Goal: Browse casually

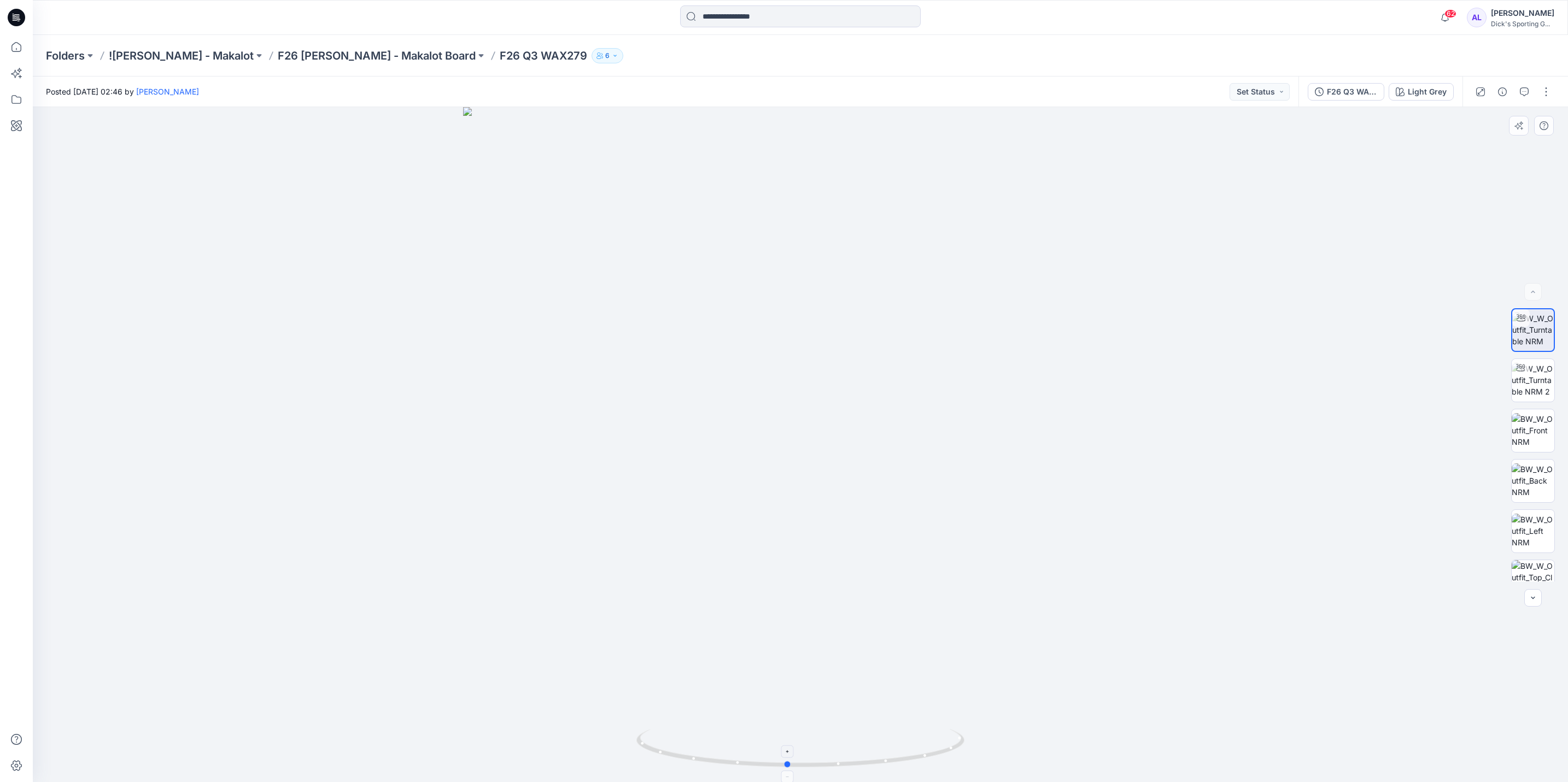
drag, startPoint x: 866, startPoint y: 762, endPoint x: 853, endPoint y: 749, distance: 18.4
click at [853, 749] on icon at bounding box center [802, 749] width 331 height 41
drag, startPoint x: 909, startPoint y: 760, endPoint x: 845, endPoint y: 770, distance: 64.8
click at [845, 770] on div at bounding box center [800, 755] width 328 height 55
drag, startPoint x: 1530, startPoint y: 480, endPoint x: 1230, endPoint y: 617, distance: 329.8
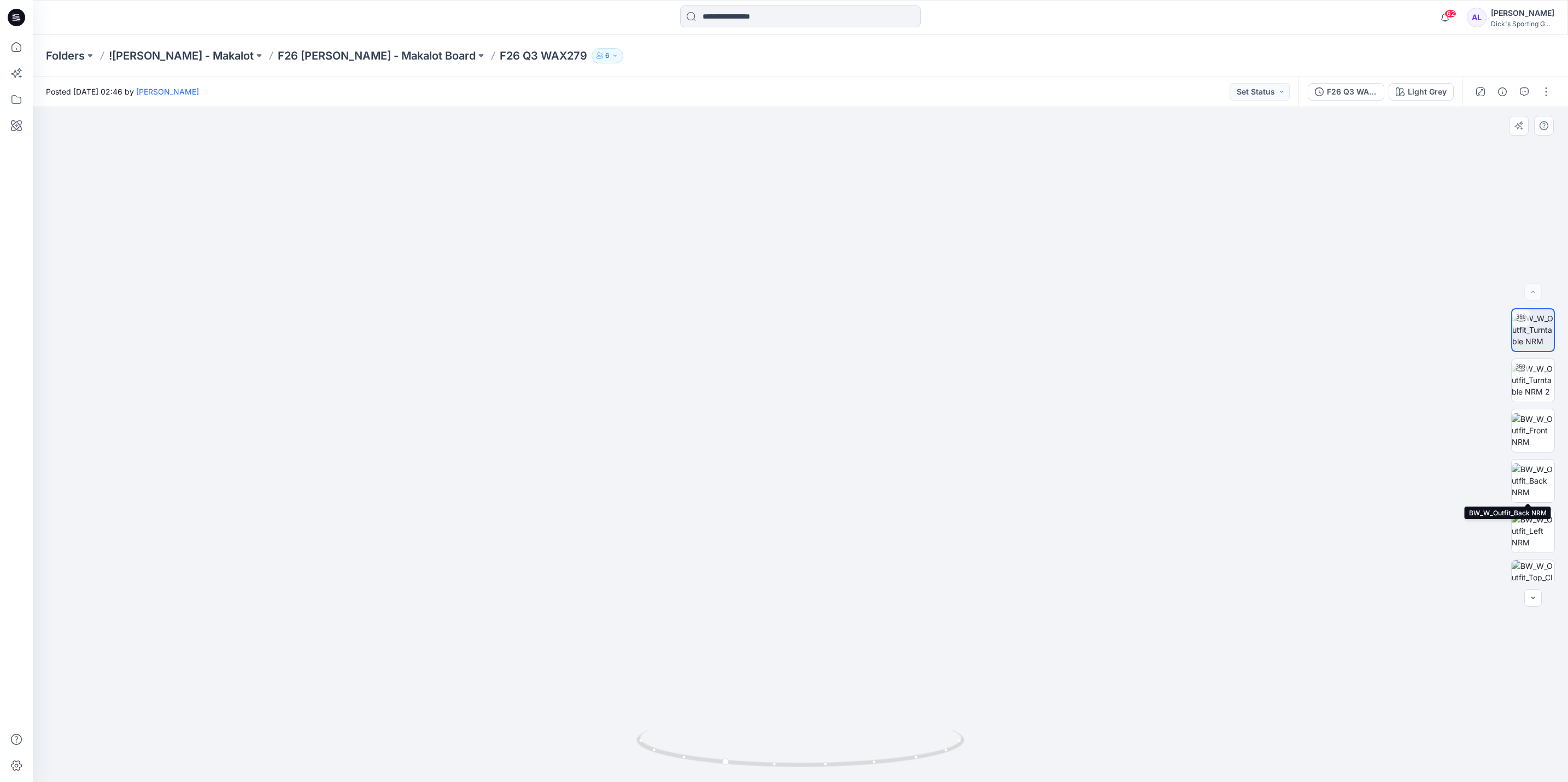
click at [1530, 480] on img at bounding box center [1532, 480] width 43 height 34
click at [1526, 534] on img at bounding box center [1532, 531] width 43 height 34
click at [1517, 391] on img at bounding box center [1532, 380] width 43 height 34
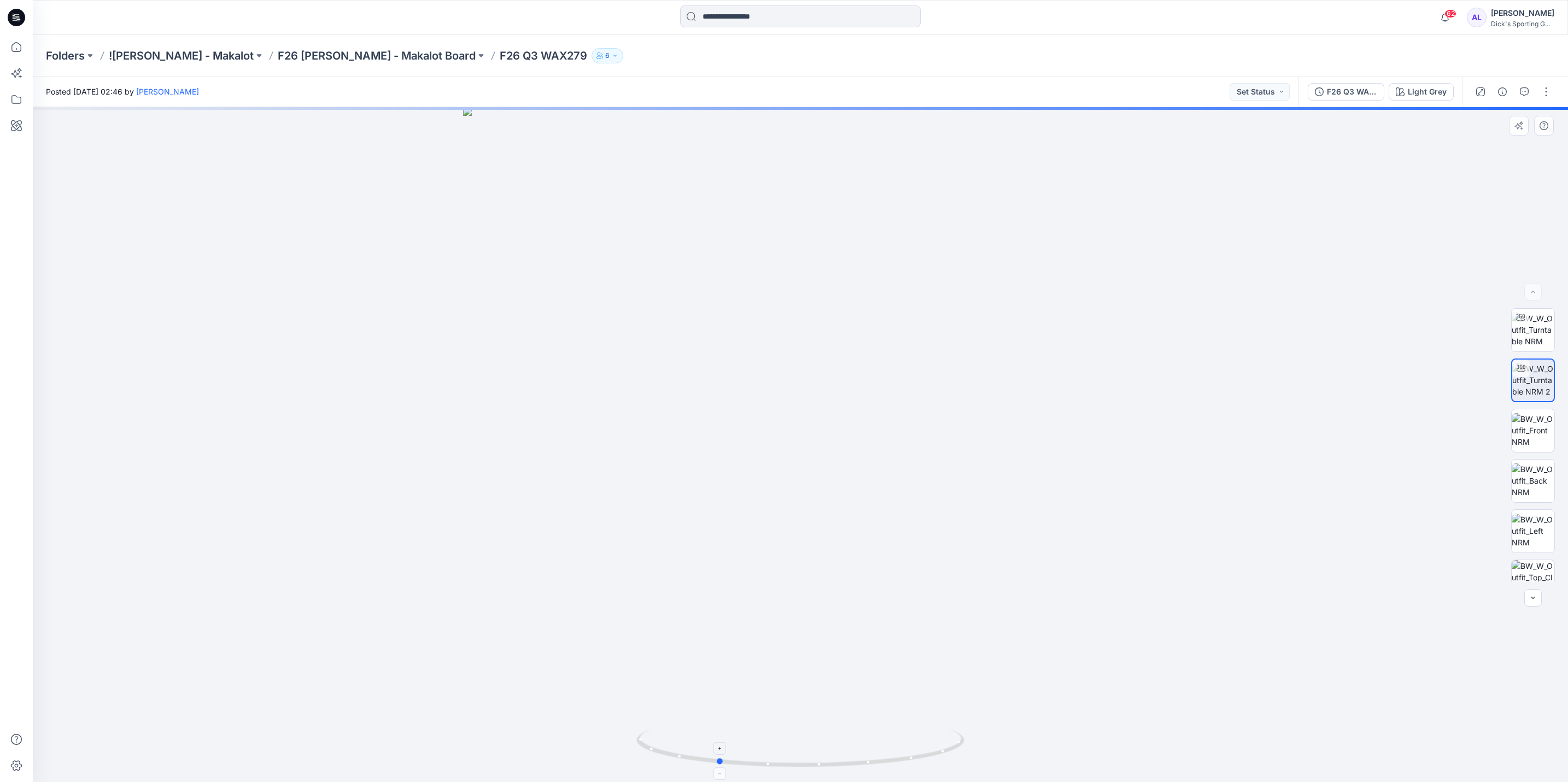
drag, startPoint x: 859, startPoint y: 760, endPoint x: 776, endPoint y: 769, distance: 83.5
click at [776, 769] on icon at bounding box center [802, 749] width 331 height 41
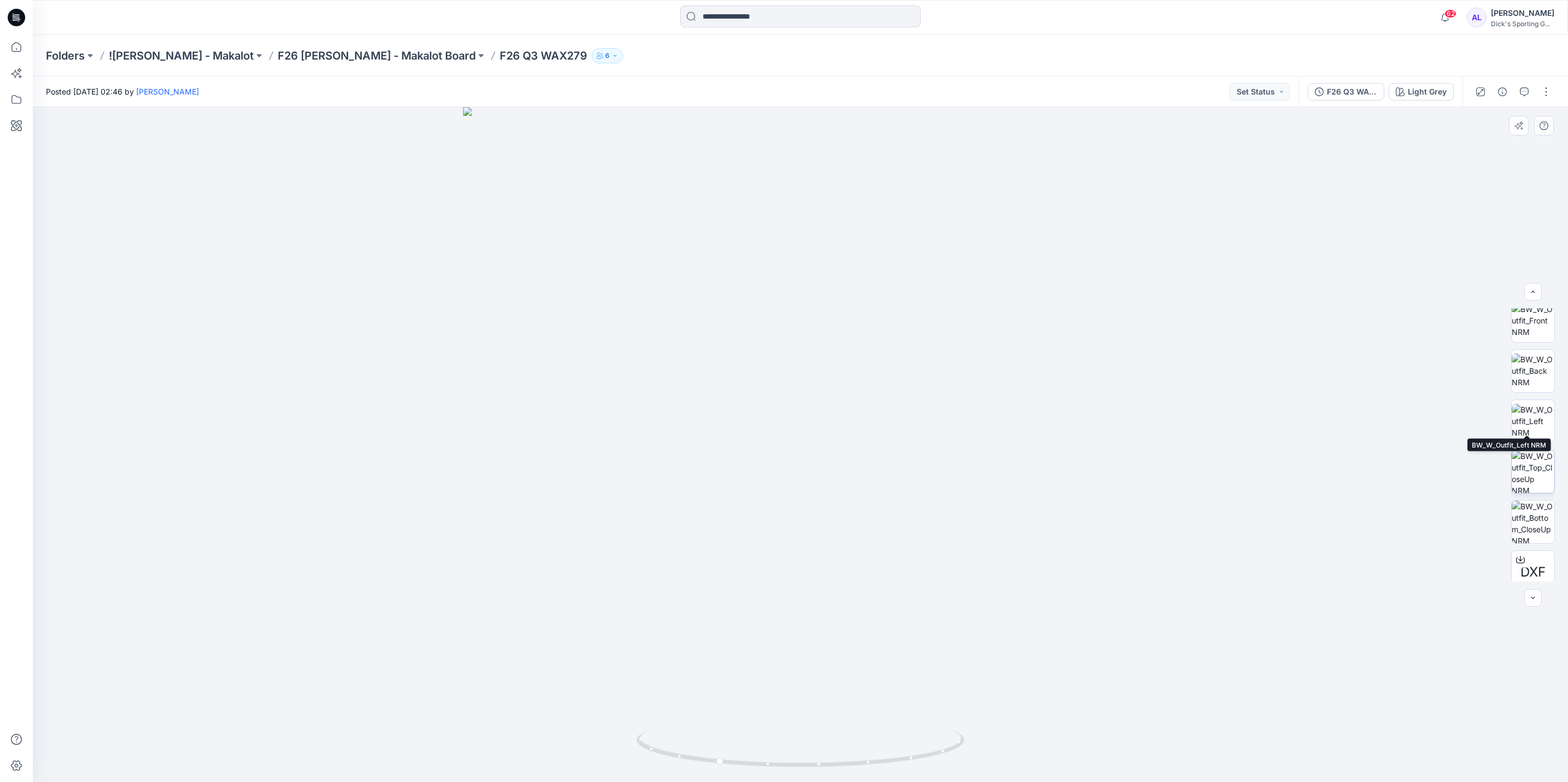
scroll to position [123, 0]
click at [1524, 467] on img at bounding box center [1532, 458] width 43 height 43
click at [1528, 507] on img at bounding box center [1532, 509] width 43 height 43
click at [1537, 413] on img at bounding box center [1532, 409] width 43 height 34
